Goal: Task Accomplishment & Management: Use online tool/utility

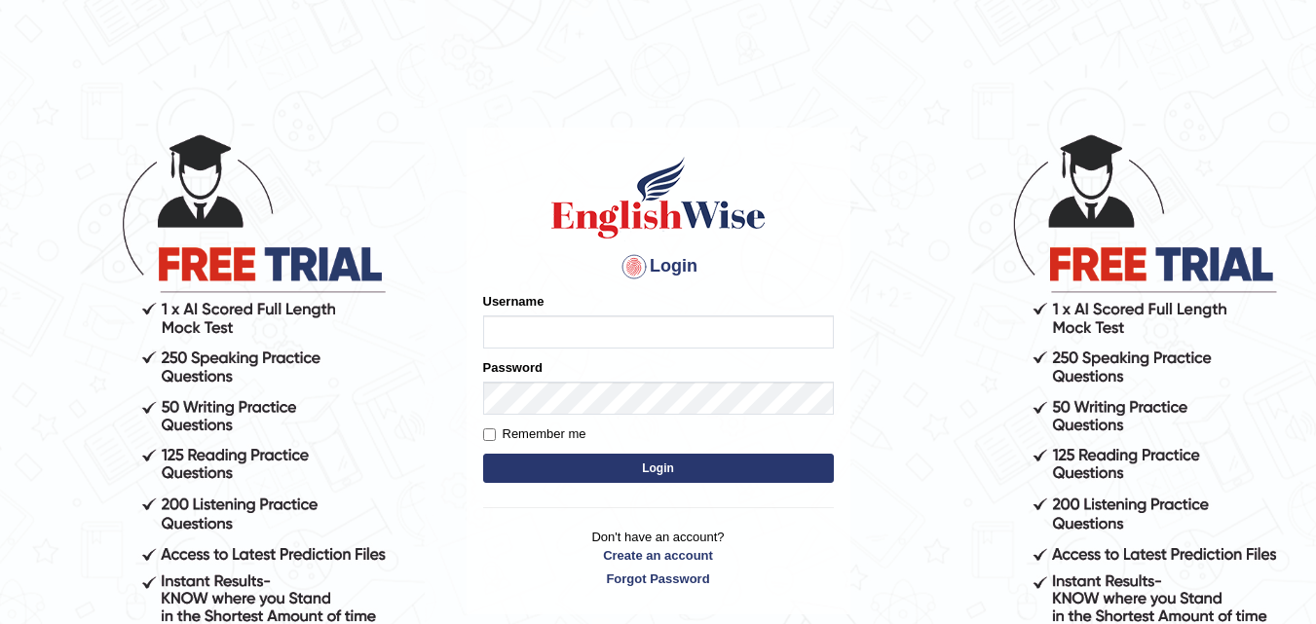
type input "razaislam"
click at [472, 464] on div "Login Please fix the following errors: Username razaislam Password Remember me …" at bounding box center [659, 372] width 384 height 488
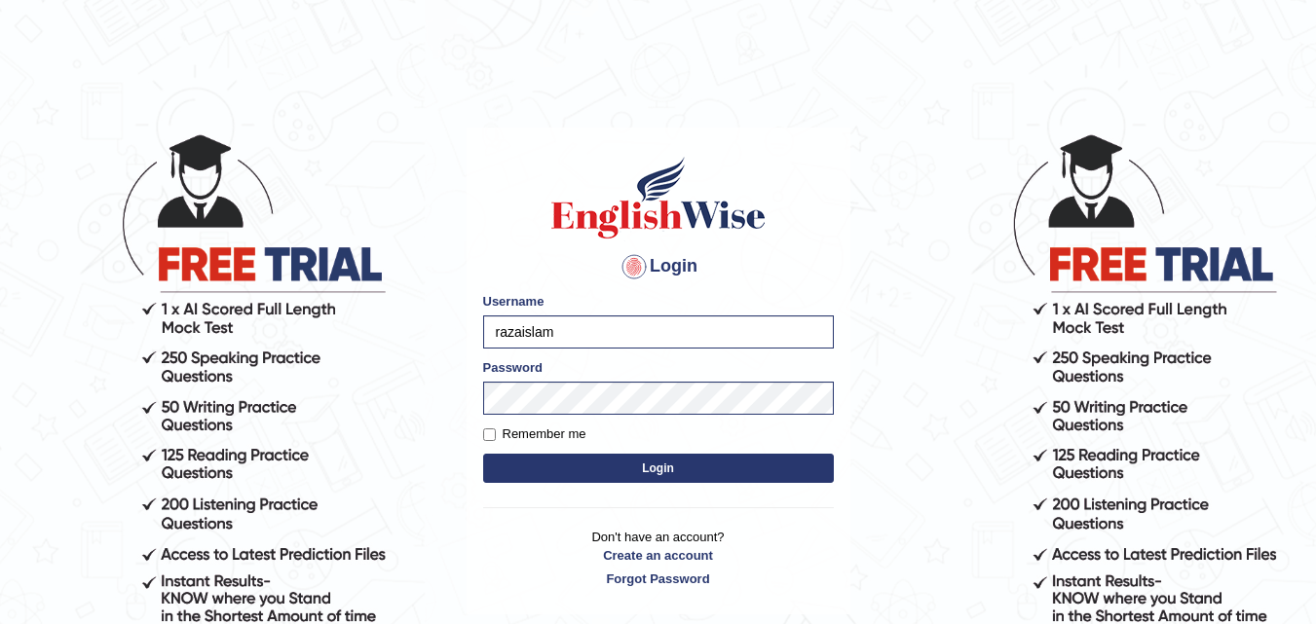
click at [537, 455] on button "Login" at bounding box center [658, 468] width 351 height 29
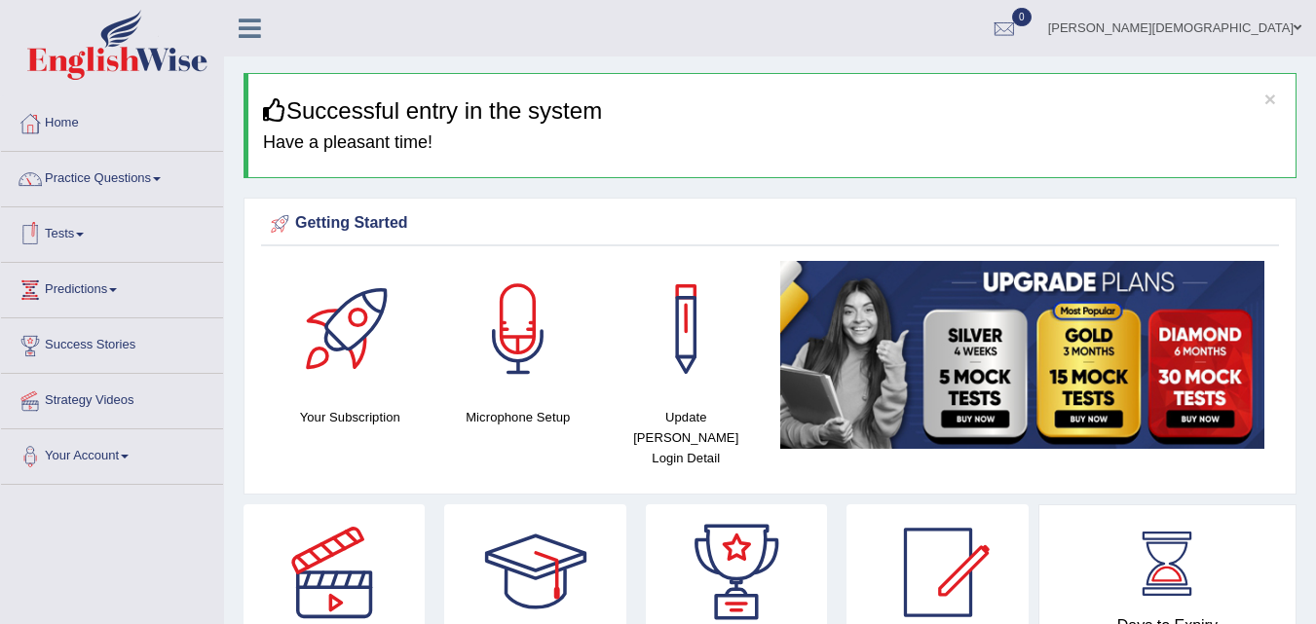
click at [86, 226] on link "Tests" at bounding box center [112, 231] width 222 height 49
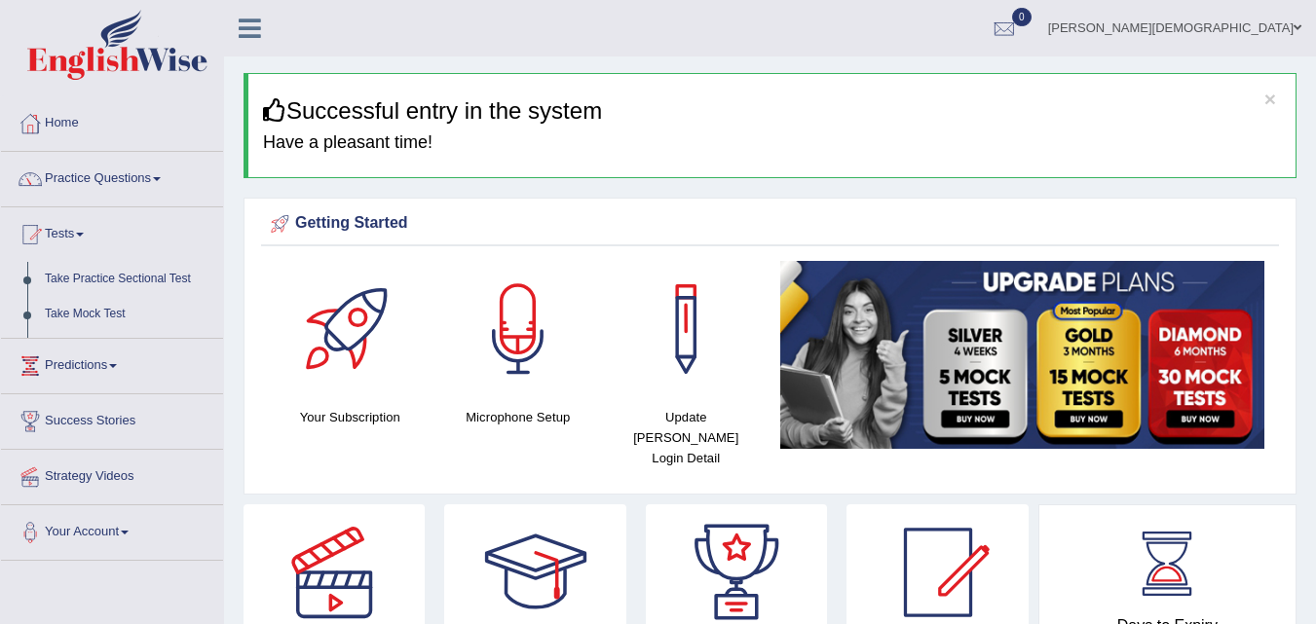
click at [86, 226] on link "Tests" at bounding box center [112, 231] width 222 height 49
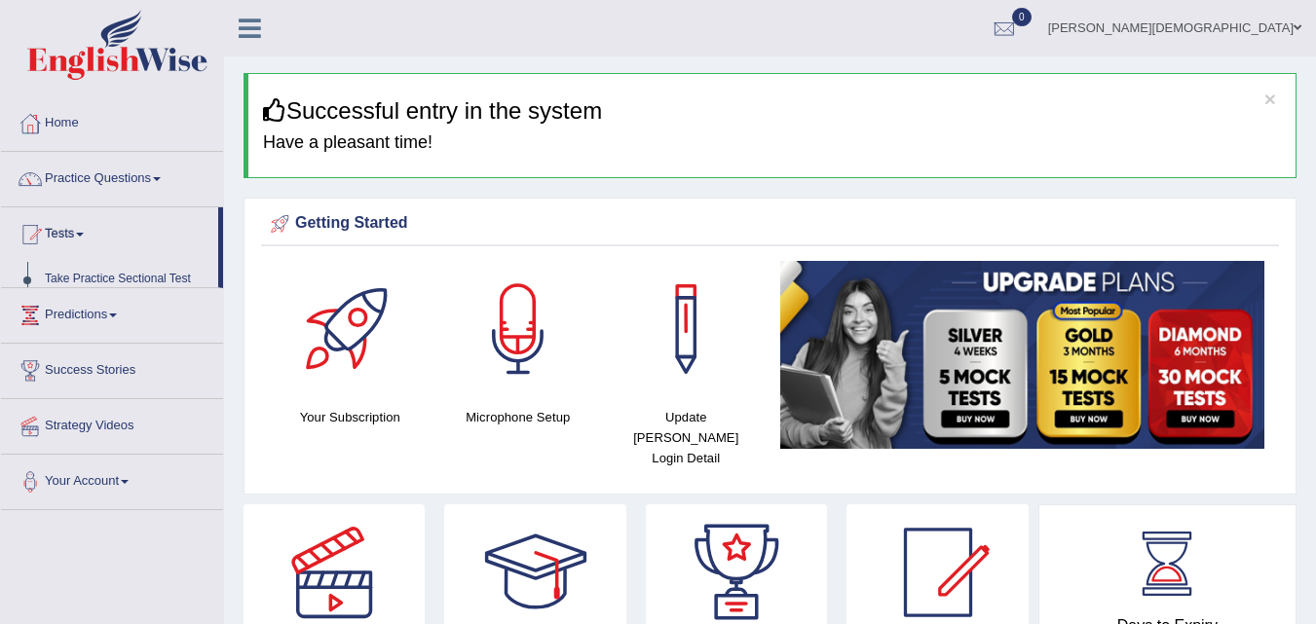
click at [86, 226] on link "Tests" at bounding box center [109, 231] width 217 height 49
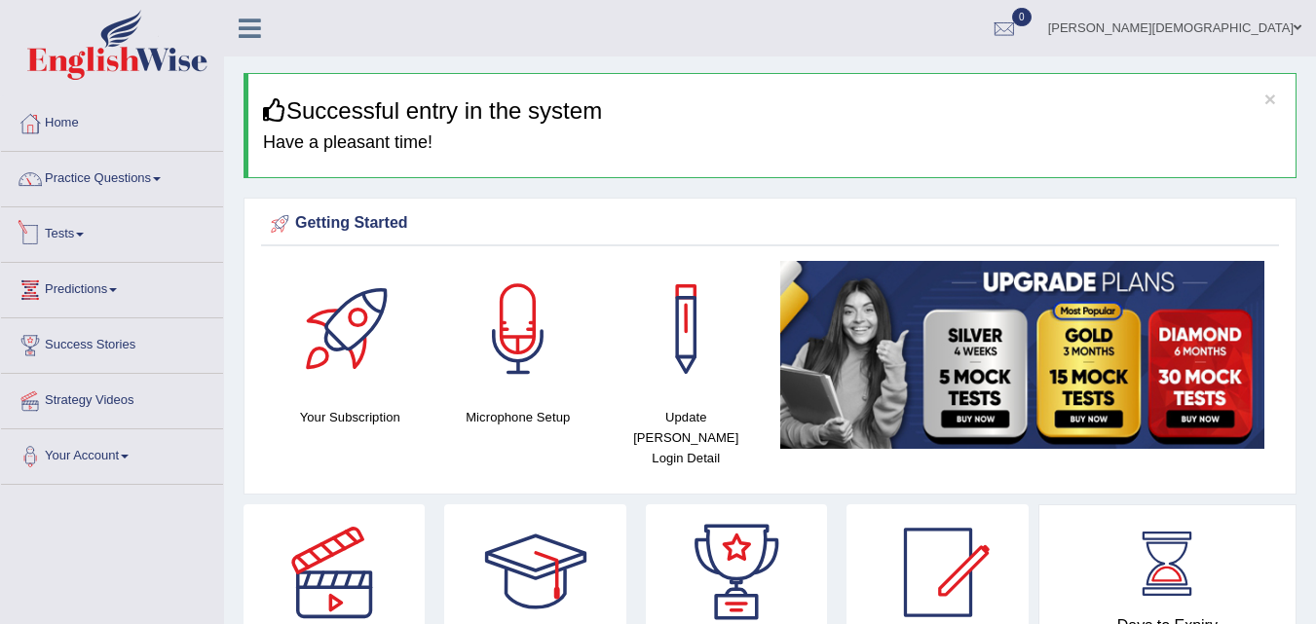
click at [78, 235] on link "Tests" at bounding box center [112, 231] width 222 height 49
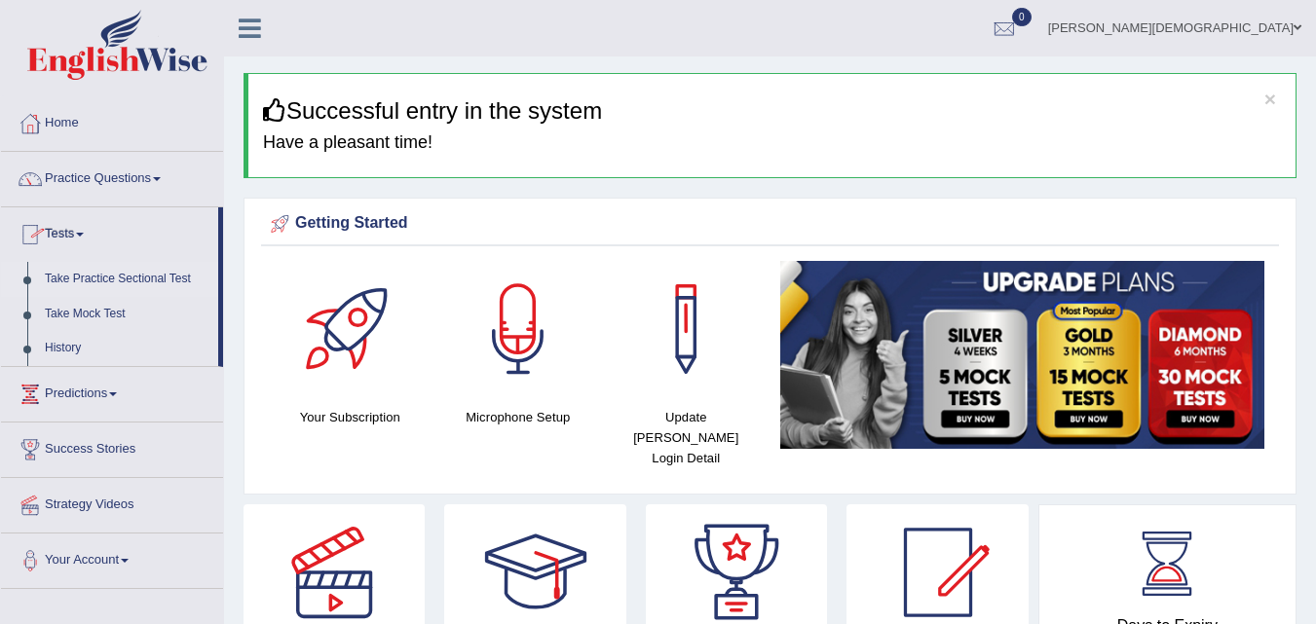
click at [102, 272] on link "Take Practice Sectional Test" at bounding box center [127, 279] width 182 height 35
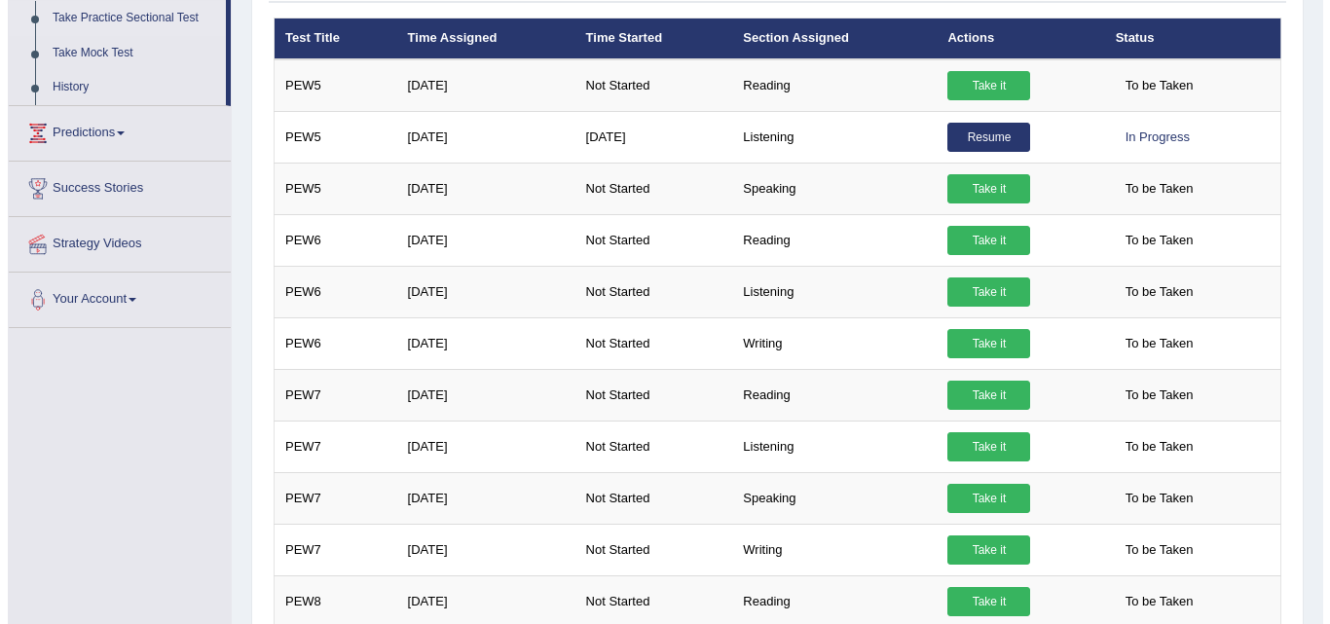
scroll to position [363, 0]
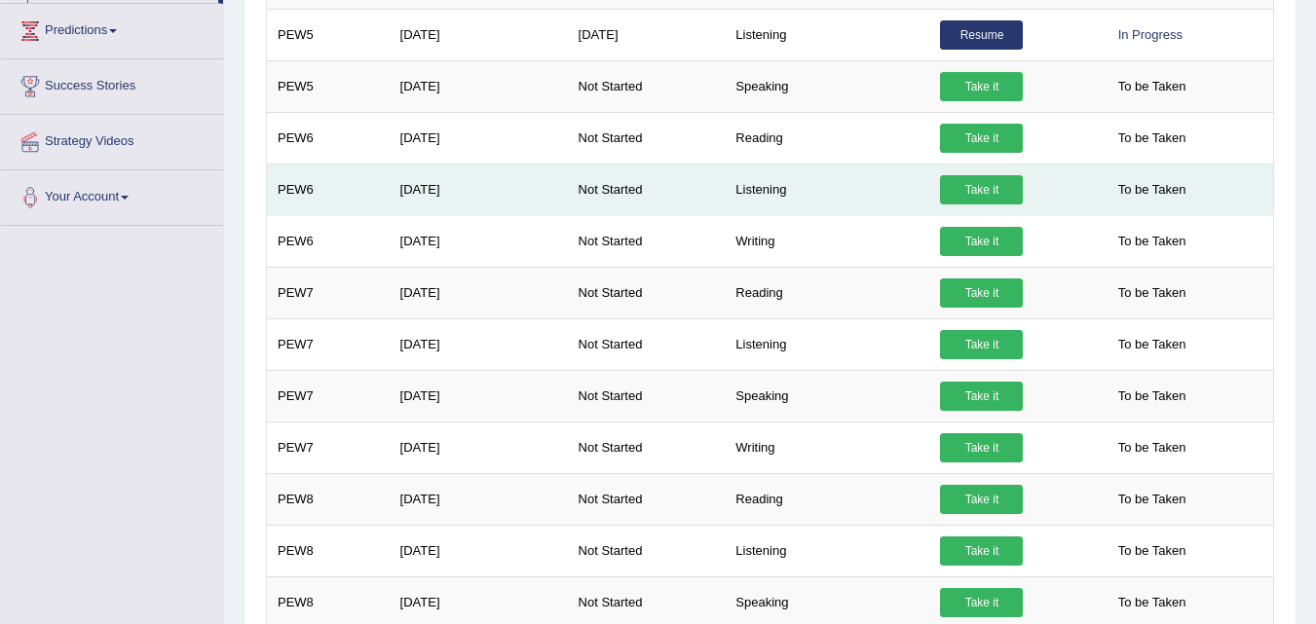
click at [966, 183] on link "Take it" at bounding box center [981, 189] width 83 height 29
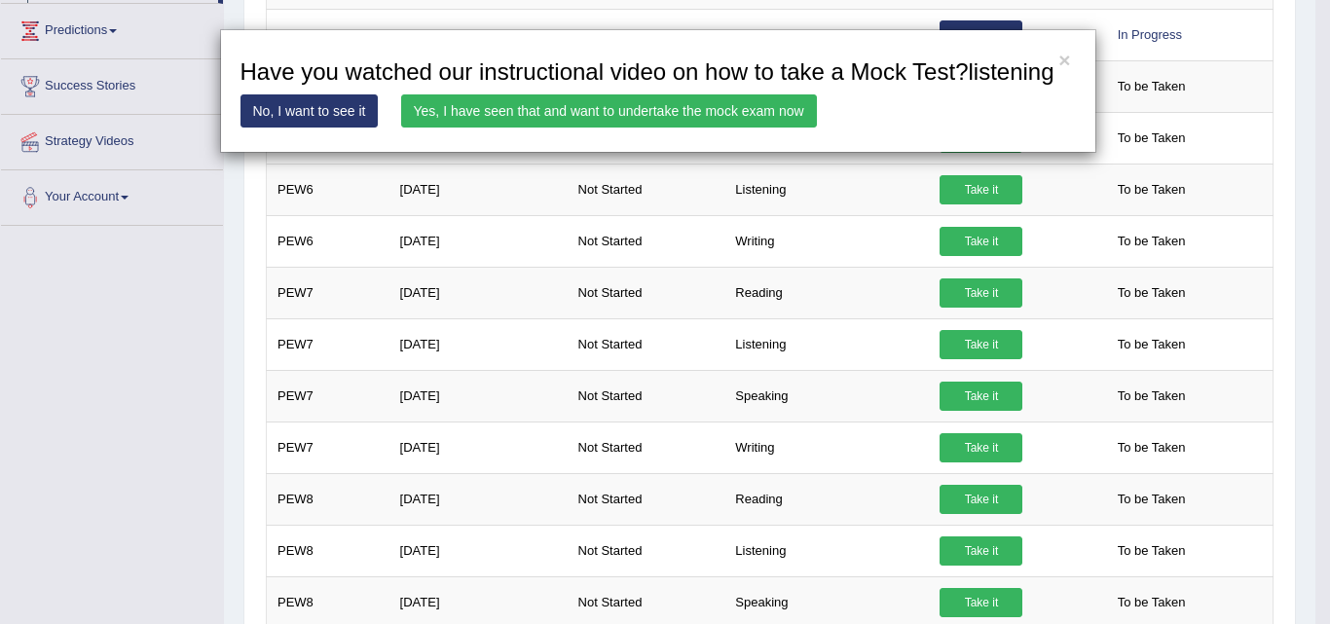
click at [704, 112] on link "Yes, I have seen that and want to undertake the mock exam now" at bounding box center [609, 110] width 416 height 33
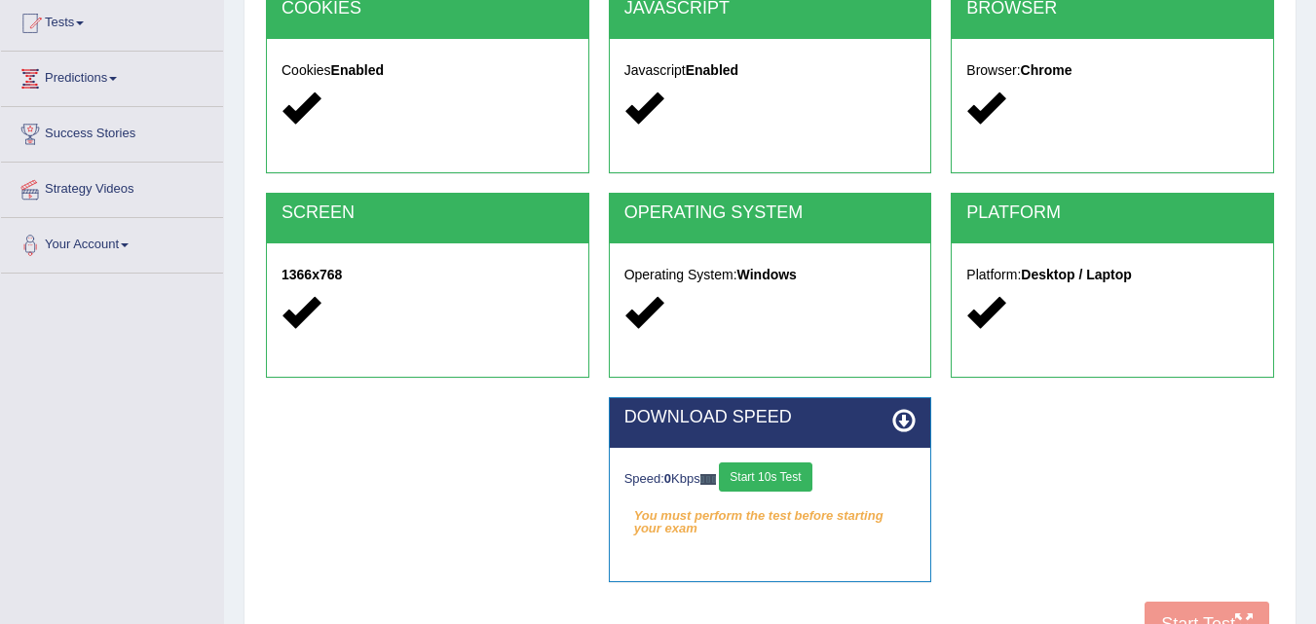
scroll to position [212, 0]
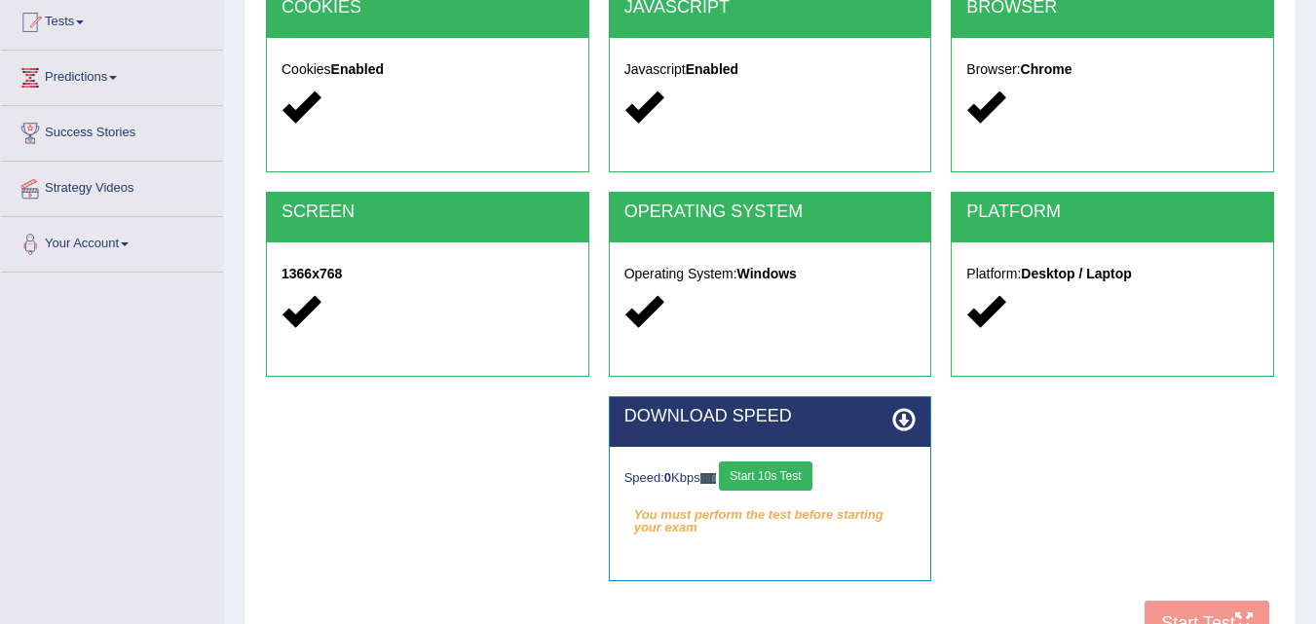
click at [787, 467] on button "Start 10s Test" at bounding box center [765, 476] width 93 height 29
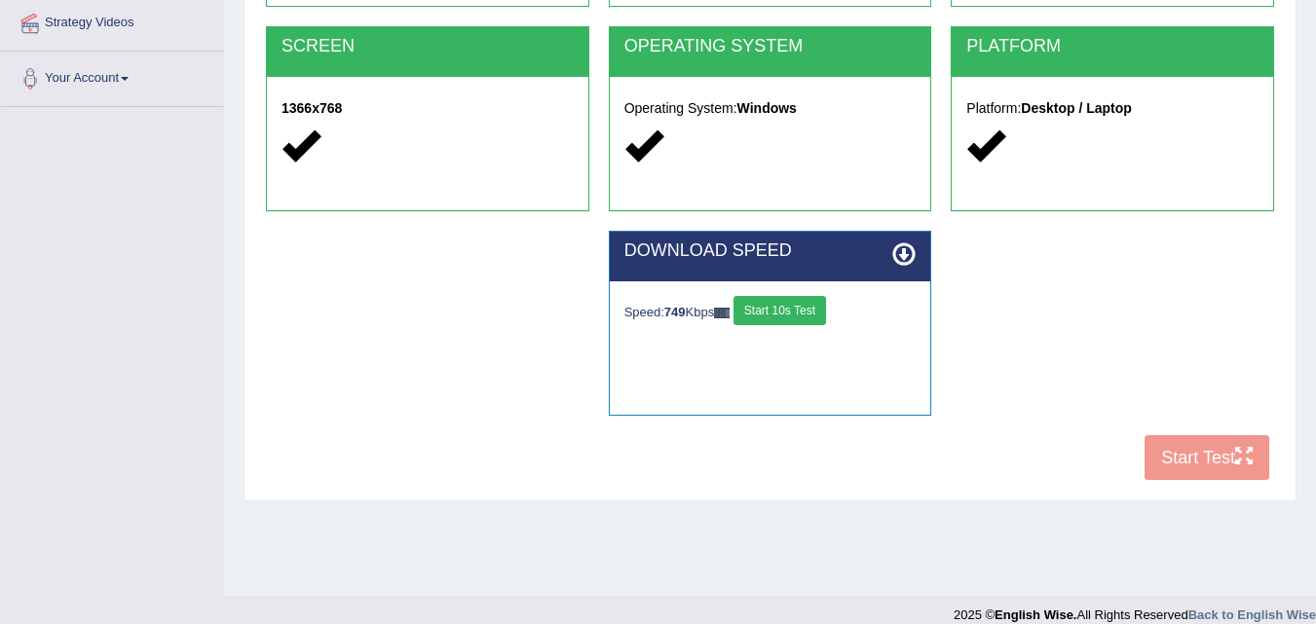
scroll to position [377, 0]
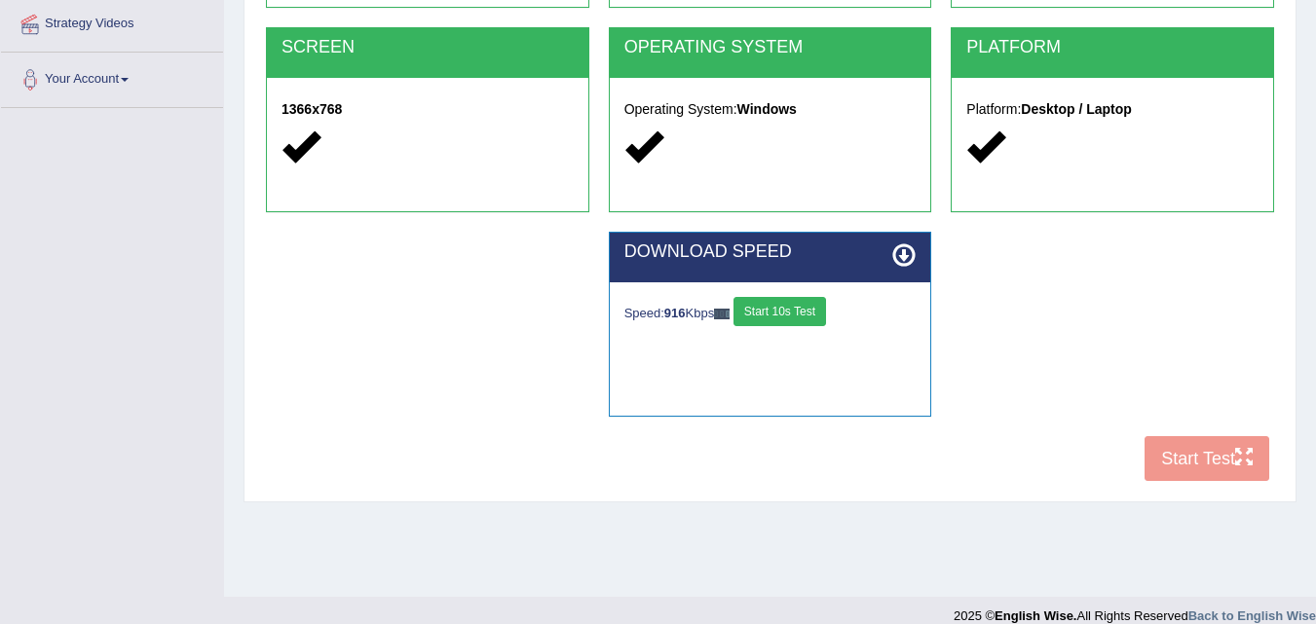
click at [784, 306] on button "Start 10s Test" at bounding box center [779, 311] width 93 height 29
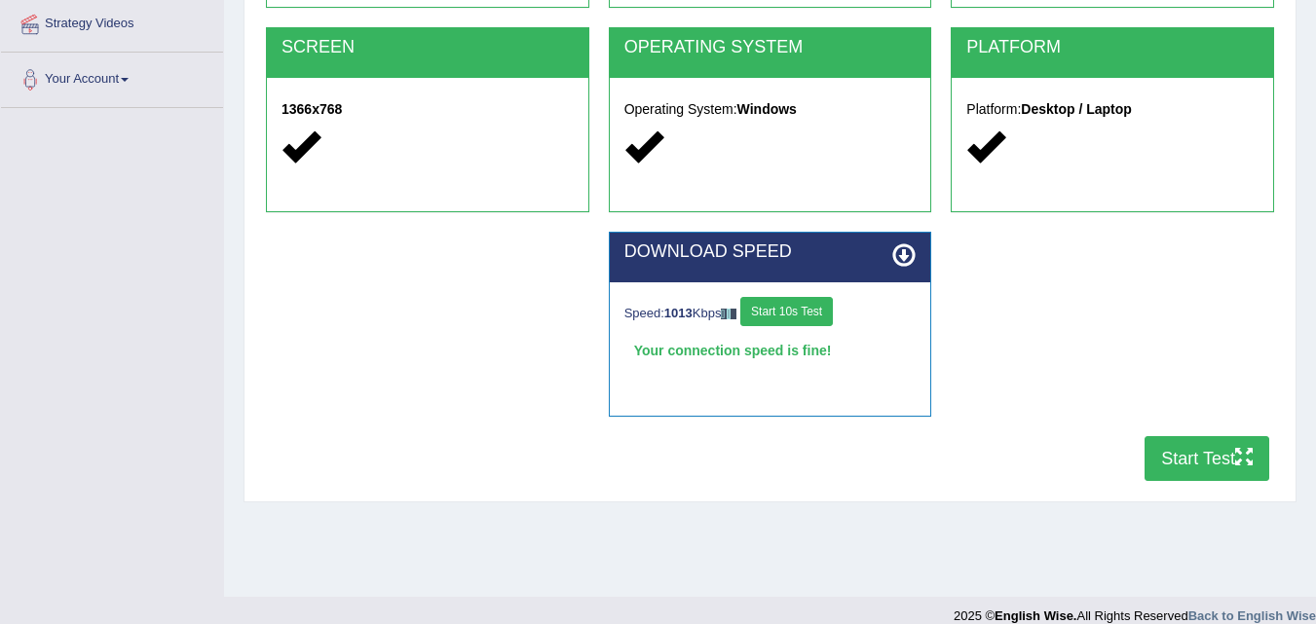
click at [1257, 440] on button "Start Test" at bounding box center [1206, 458] width 125 height 45
